Goal: Task Accomplishment & Management: Use online tool/utility

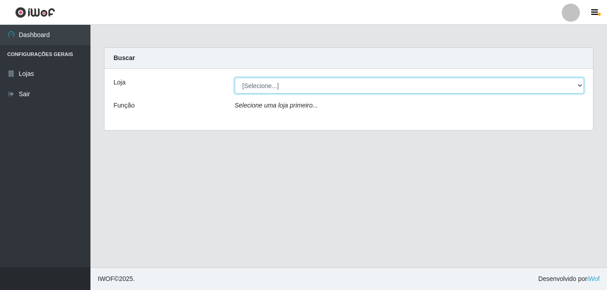
click at [581, 84] on select "[Selecione...] Bemais Supermercados - Cruz das Armas" at bounding box center [410, 86] width 350 height 16
select select "412"
click at [235, 78] on select "[Selecione...] Bemais Supermercados - Cruz das Armas" at bounding box center [410, 86] width 350 height 16
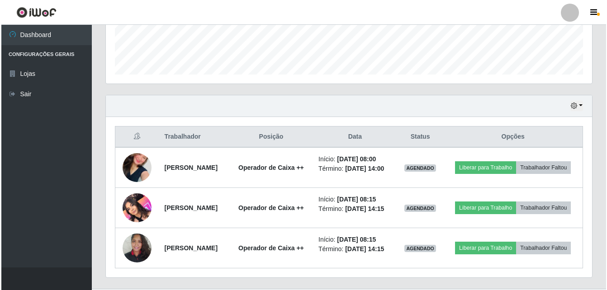
scroll to position [271, 0]
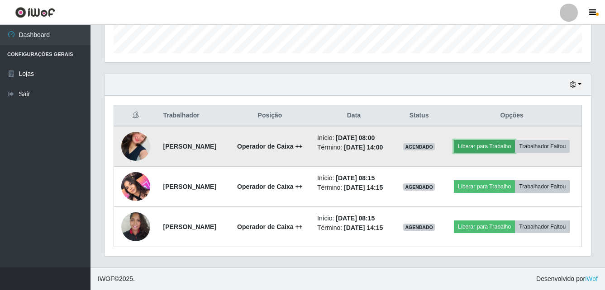
click at [515, 142] on button "Liberar para Trabalho" at bounding box center [484, 146] width 61 height 13
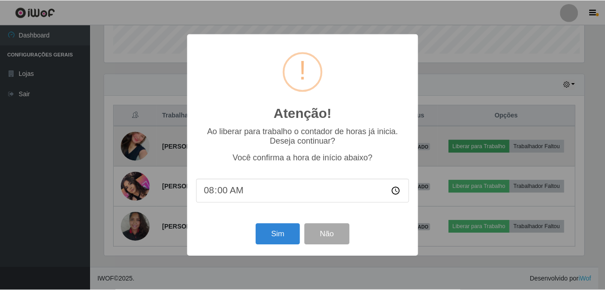
scroll to position [188, 482]
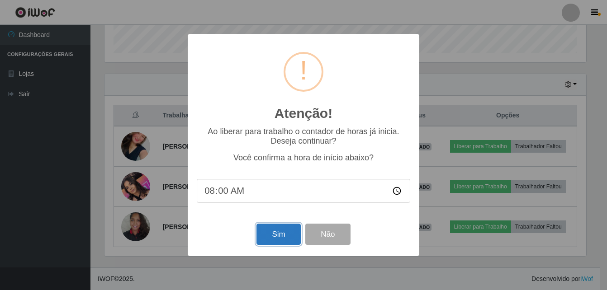
click at [280, 232] on button "Sim" at bounding box center [278, 234] width 44 height 21
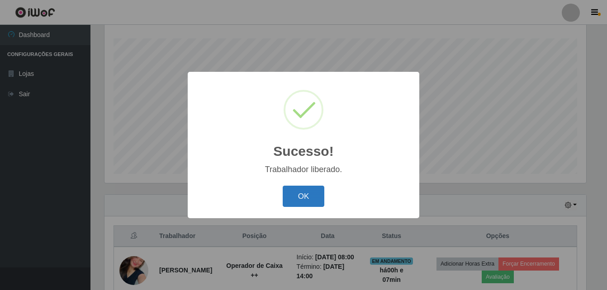
click at [314, 200] on button "OK" at bounding box center [304, 196] width 42 height 21
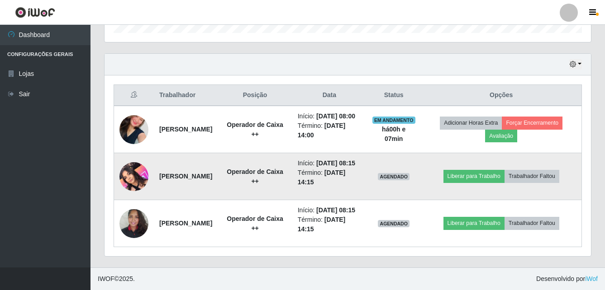
scroll to position [319, 0]
click at [128, 166] on img at bounding box center [133, 176] width 29 height 38
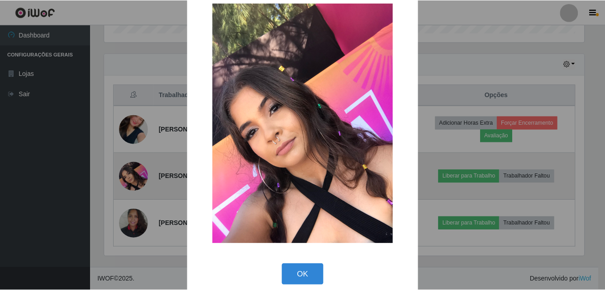
scroll to position [29, 0]
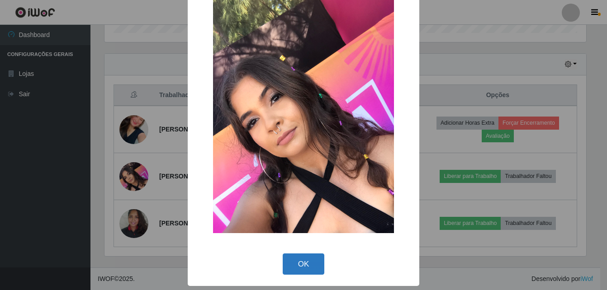
click at [295, 264] on button "OK" at bounding box center [304, 264] width 42 height 21
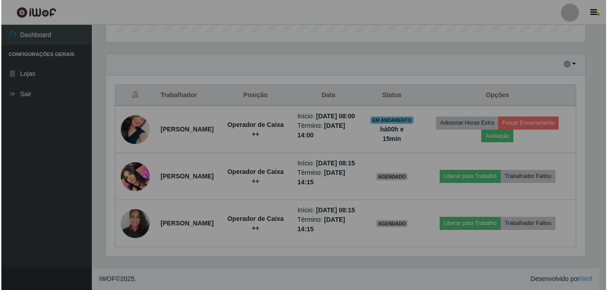
scroll to position [188, 486]
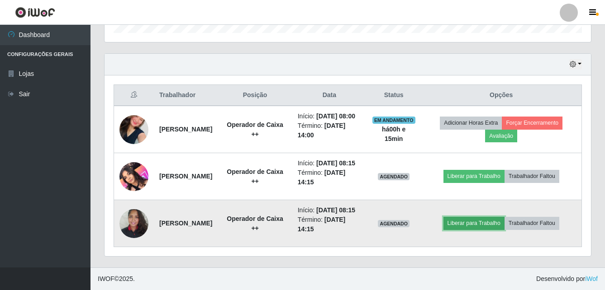
click at [481, 222] on button "Liberar para Trabalho" at bounding box center [473, 223] width 61 height 13
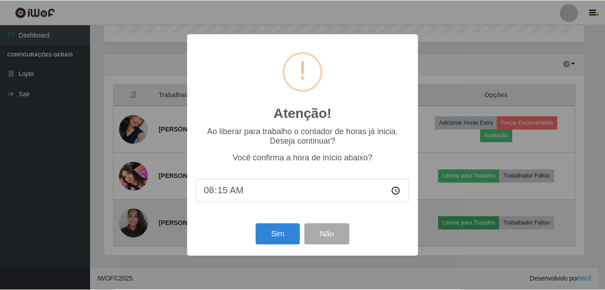
scroll to position [188, 482]
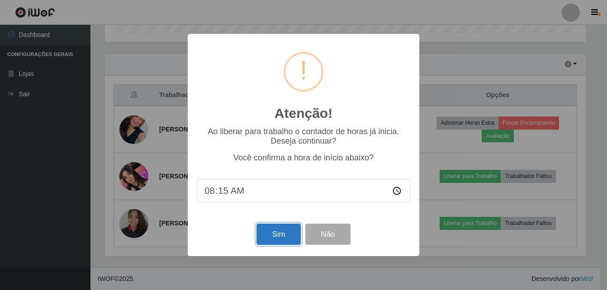
click at [283, 238] on button "Sim" at bounding box center [278, 234] width 44 height 21
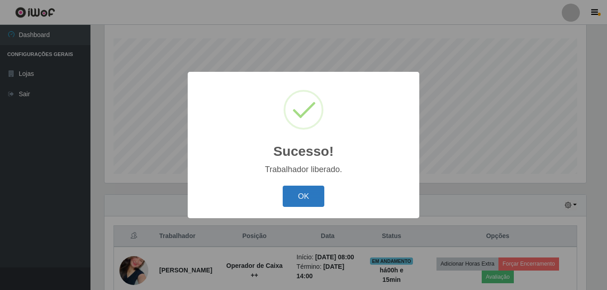
click at [300, 199] on button "OK" at bounding box center [304, 196] width 42 height 21
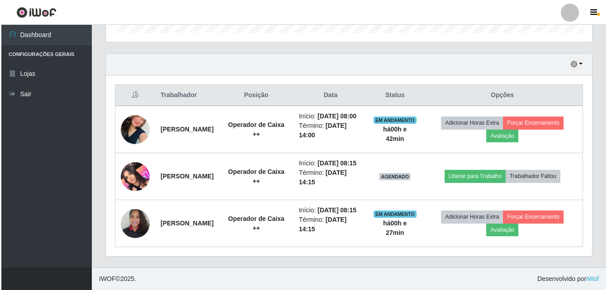
scroll to position [319, 0]
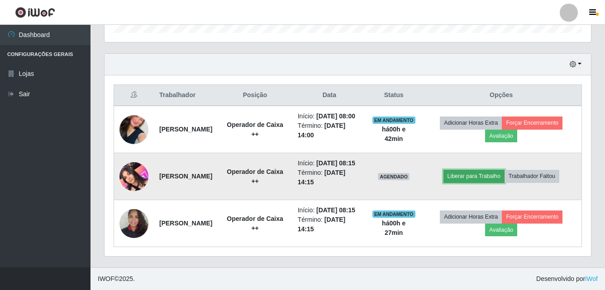
click at [487, 170] on button "Liberar para Trabalho" at bounding box center [473, 176] width 61 height 13
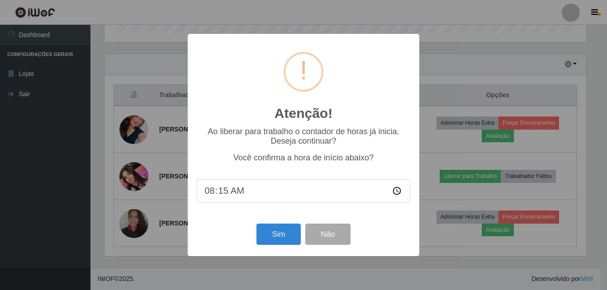
click at [248, 196] on input "08:15" at bounding box center [303, 191] width 213 height 24
